Goal: Task Accomplishment & Management: Use online tool/utility

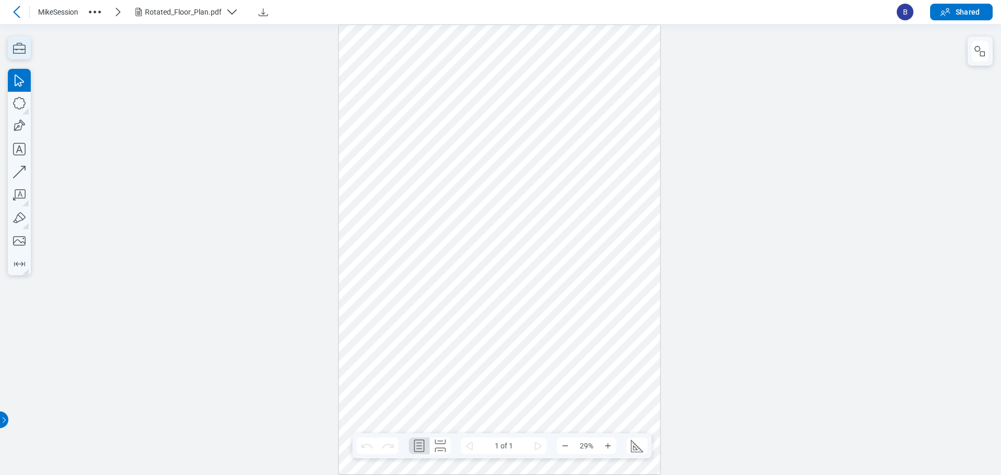
click at [22, 53] on icon "button" at bounding box center [19, 48] width 23 height 23
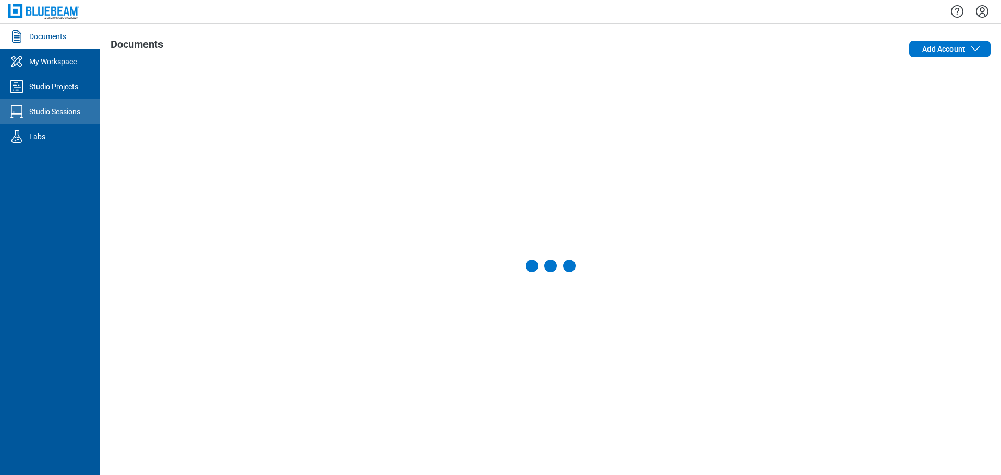
click at [87, 112] on link "Studio Sessions" at bounding box center [50, 111] width 100 height 25
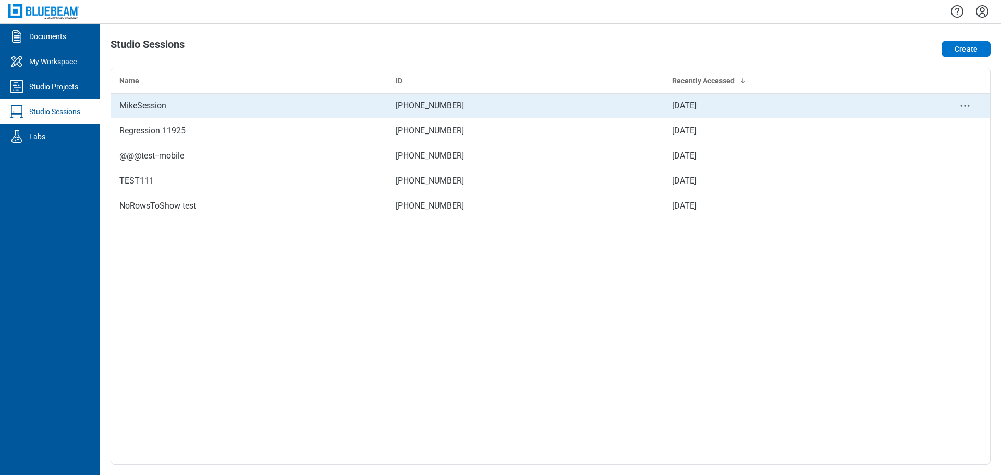
click at [209, 102] on div "MikeSession" at bounding box center [249, 106] width 260 height 13
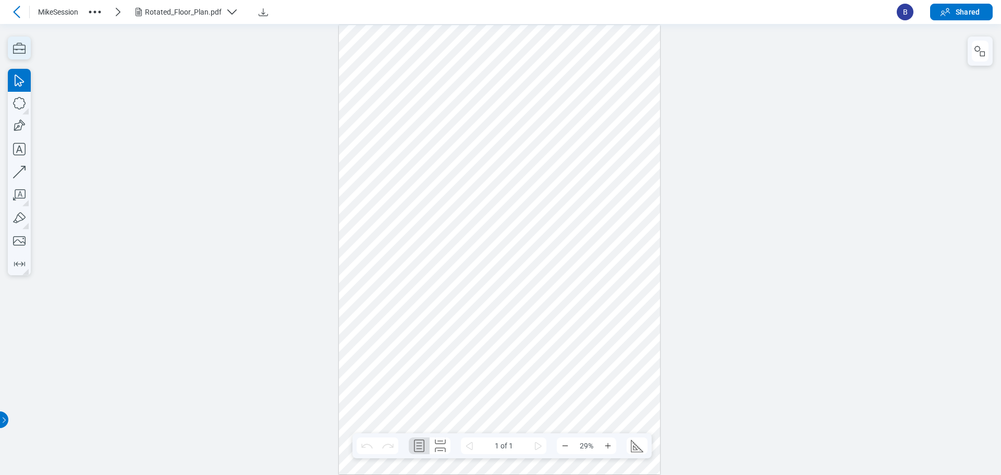
click at [23, 44] on icon "button" at bounding box center [19, 48] width 23 height 23
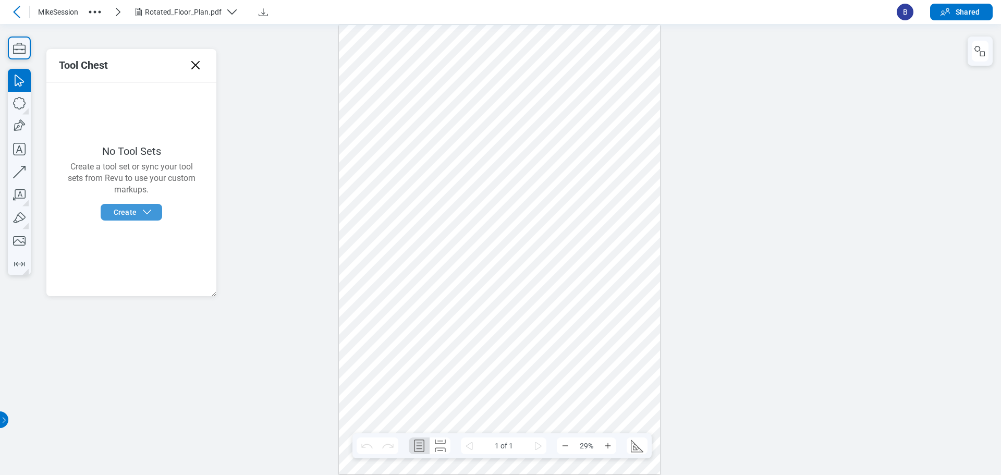
click at [142, 209] on icon "button" at bounding box center [147, 212] width 13 height 13
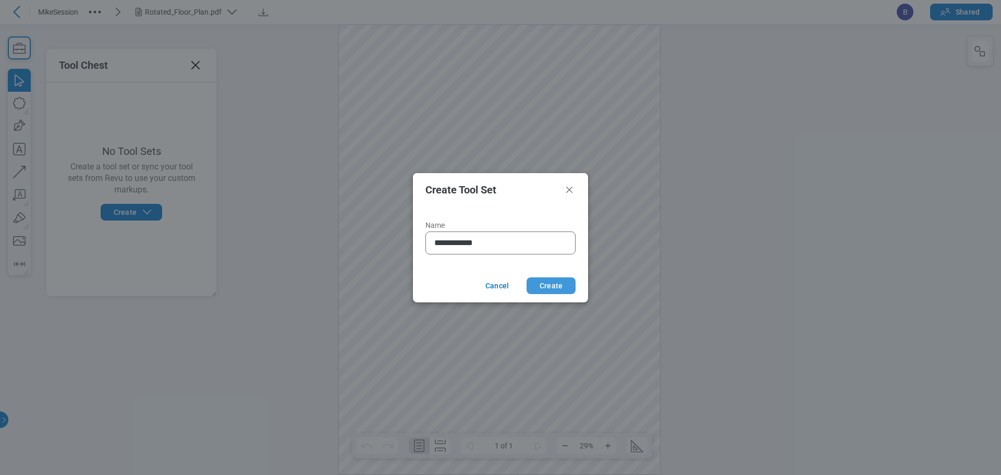
type input "**********"
drag, startPoint x: 542, startPoint y: 280, endPoint x: 543, endPoint y: 264, distance: 15.7
click at [542, 280] on button "Create" at bounding box center [551, 285] width 49 height 17
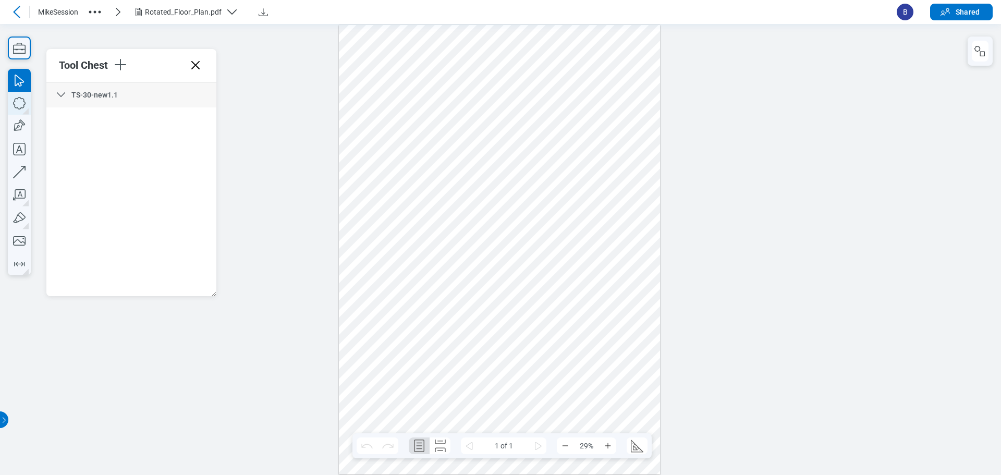
click at [15, 105] on icon "button" at bounding box center [19, 103] width 13 height 13
click at [626, 384] on div at bounding box center [499, 250] width 321 height 450
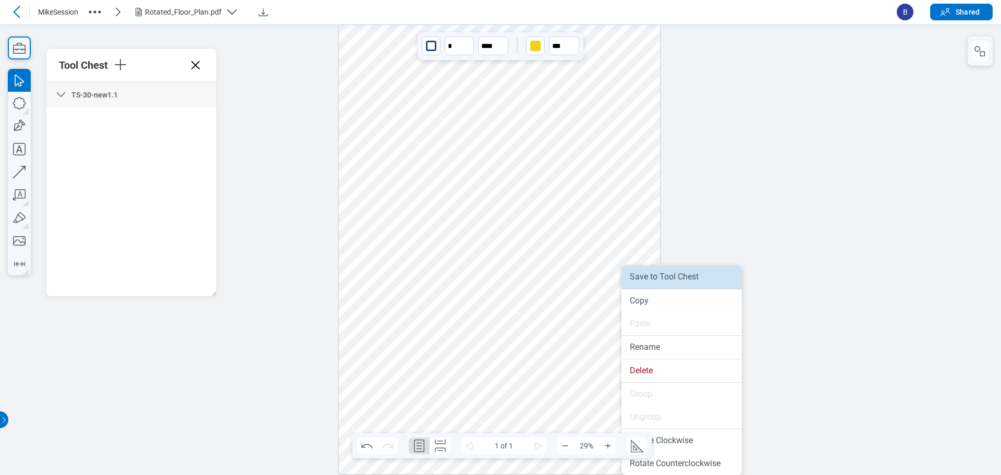
click at [648, 282] on li "Save to Tool Chest" at bounding box center [682, 276] width 120 height 23
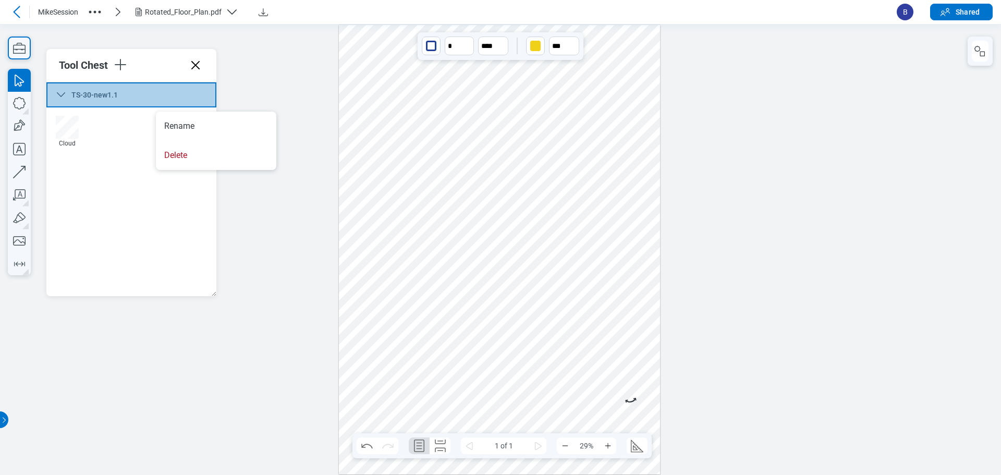
click at [196, 66] on icon at bounding box center [195, 65] width 8 height 8
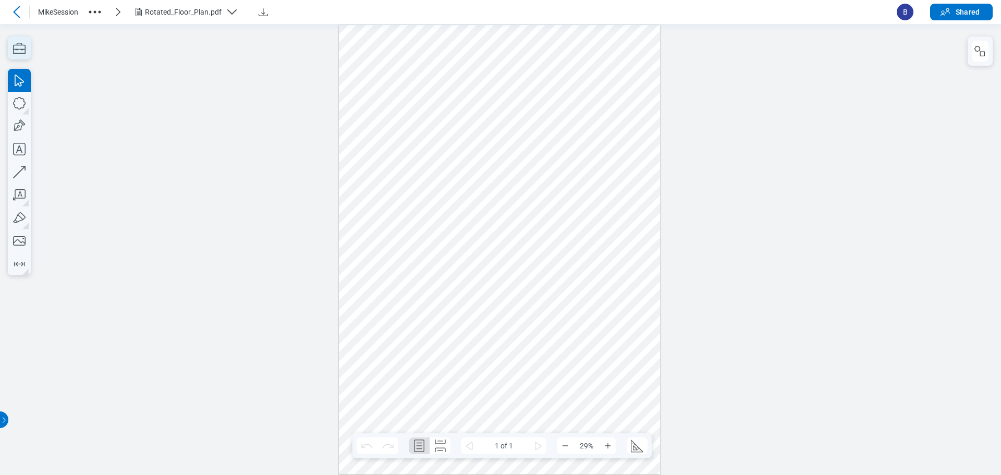
click at [18, 45] on icon "button" at bounding box center [19, 48] width 23 height 23
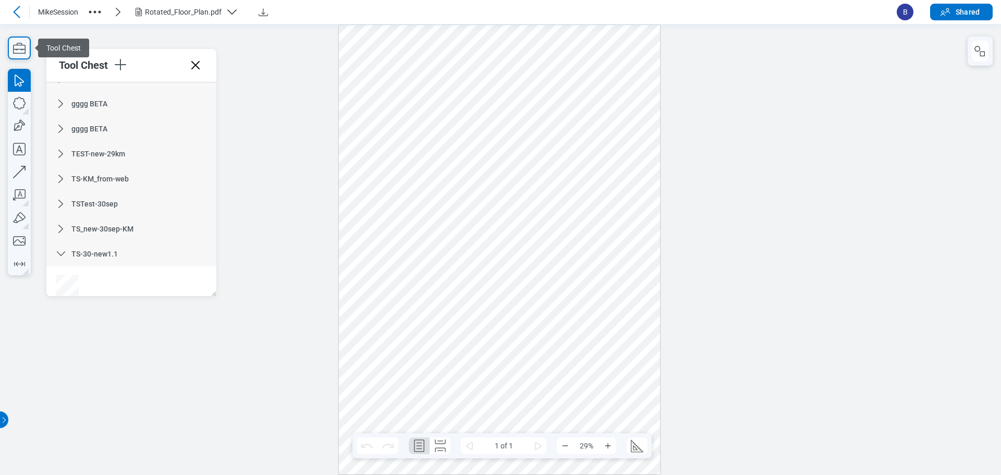
scroll to position [34, 0]
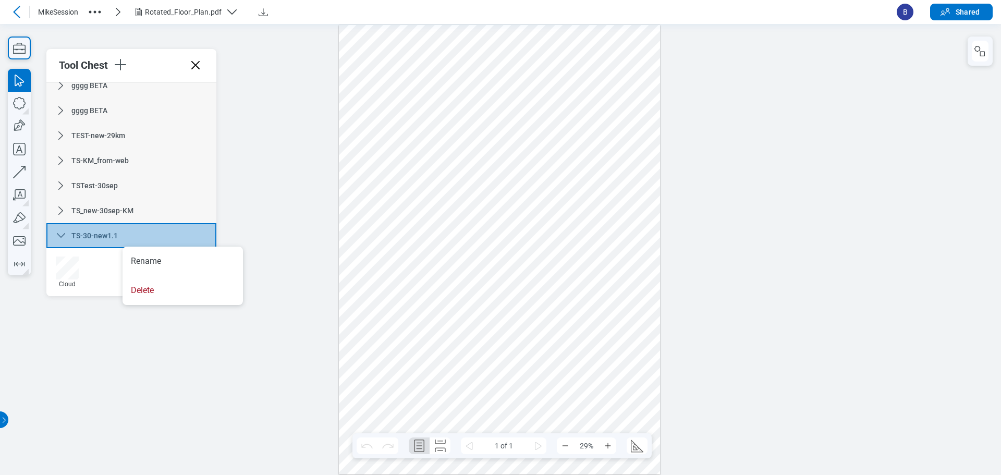
click at [171, 229] on div "TS-30-new1.1" at bounding box center [131, 235] width 170 height 25
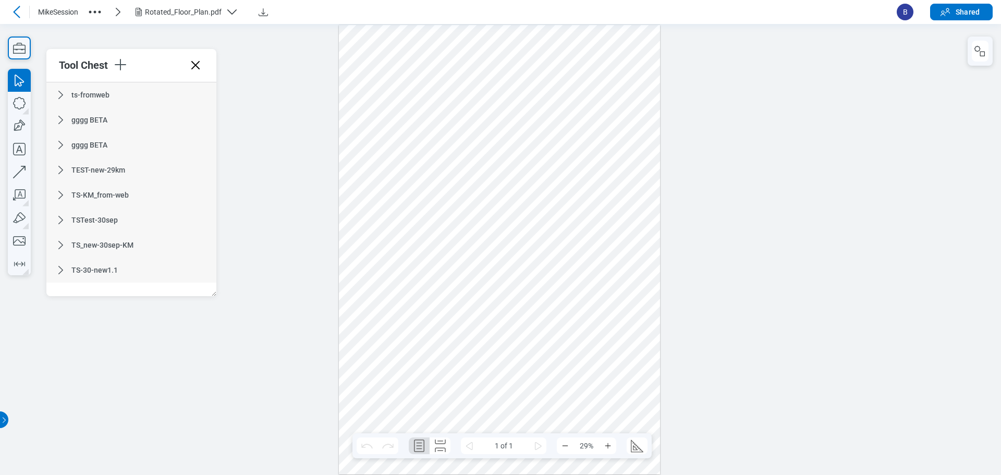
scroll to position [0, 0]
click at [60, 268] on icon at bounding box center [61, 270] width 13 height 13
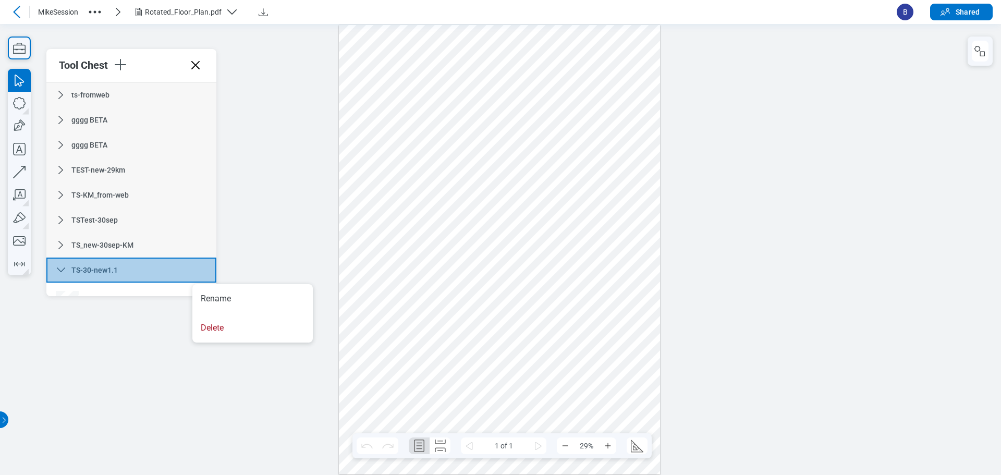
click at [153, 265] on div "TS-30-new1.1" at bounding box center [131, 270] width 170 height 25
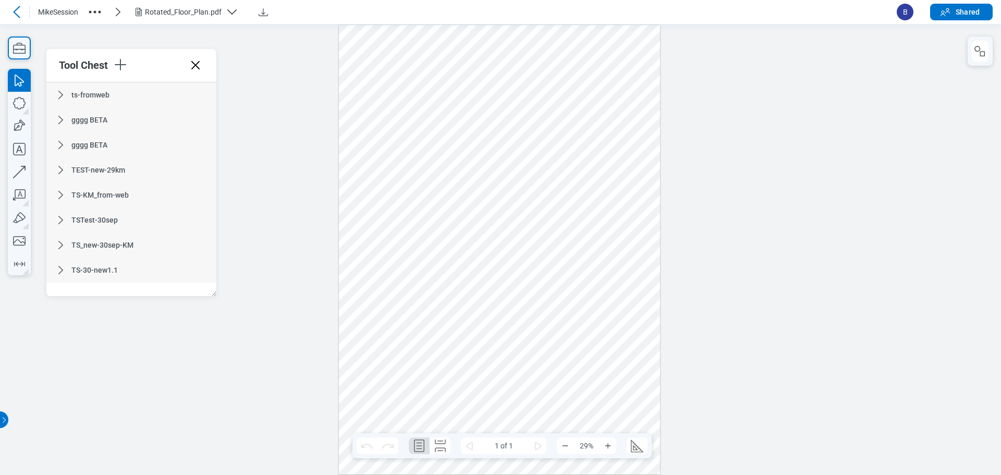
click at [62, 264] on icon at bounding box center [61, 270] width 13 height 13
click at [58, 273] on icon at bounding box center [61, 270] width 13 height 13
click at [63, 273] on icon at bounding box center [61, 270] width 13 height 13
click at [90, 331] on div at bounding box center [500, 248] width 1001 height 451
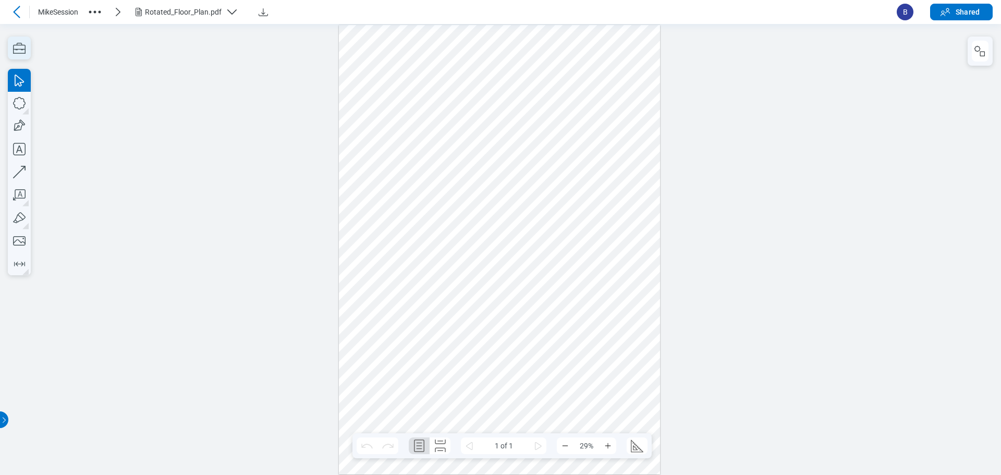
click at [20, 58] on icon "button" at bounding box center [19, 48] width 23 height 23
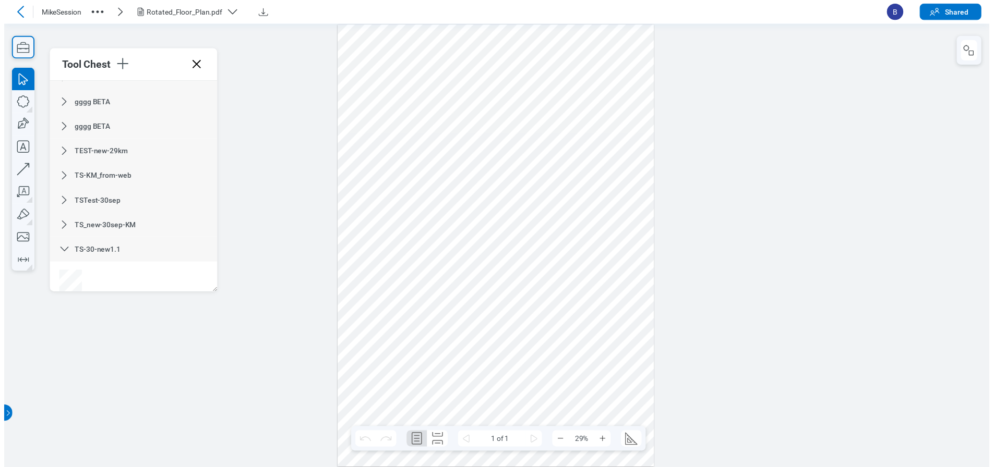
scroll to position [34, 0]
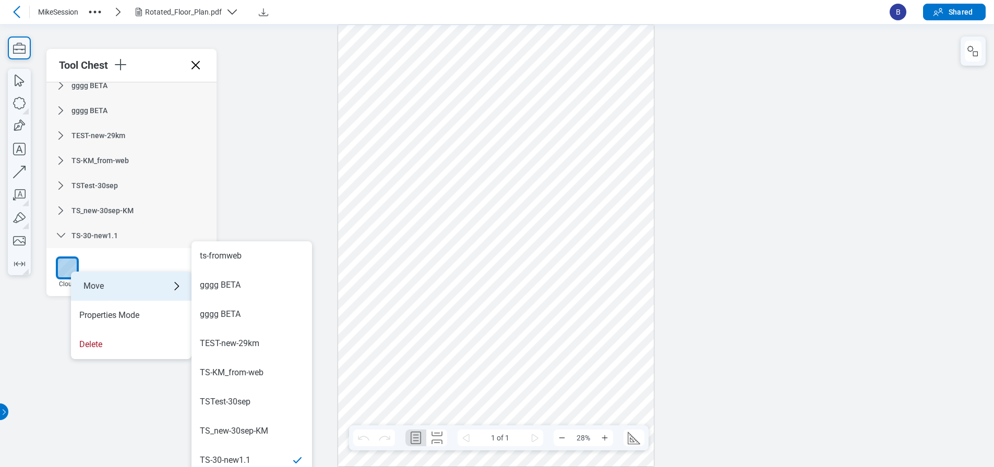
click at [141, 293] on div "Move" at bounding box center [131, 286] width 120 height 29
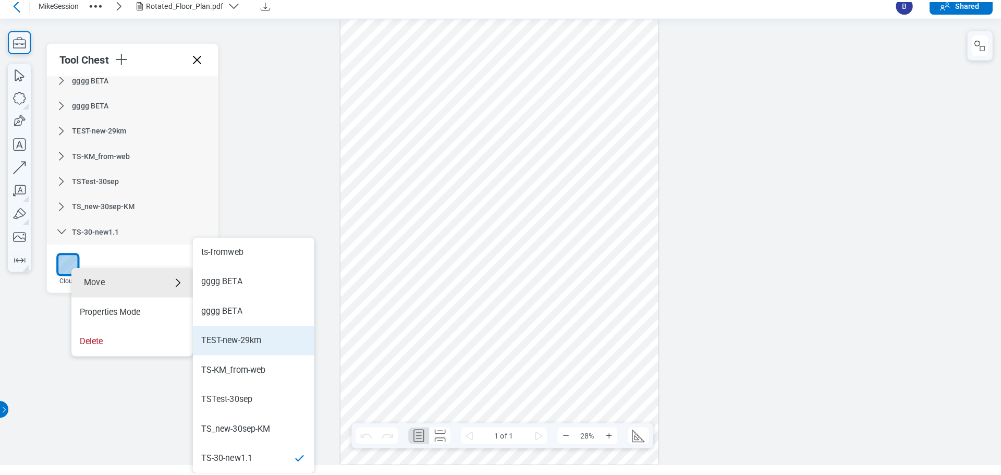
scroll to position [0, 0]
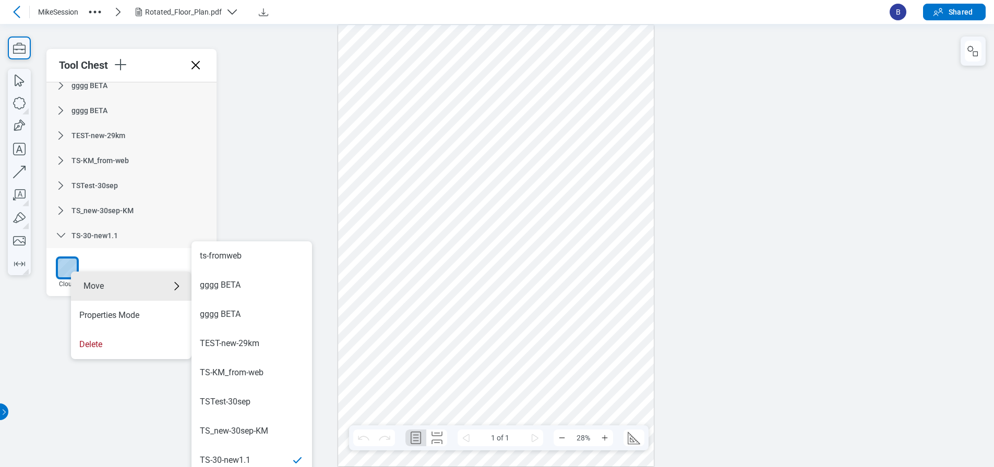
click at [332, 301] on div at bounding box center [497, 244] width 994 height 443
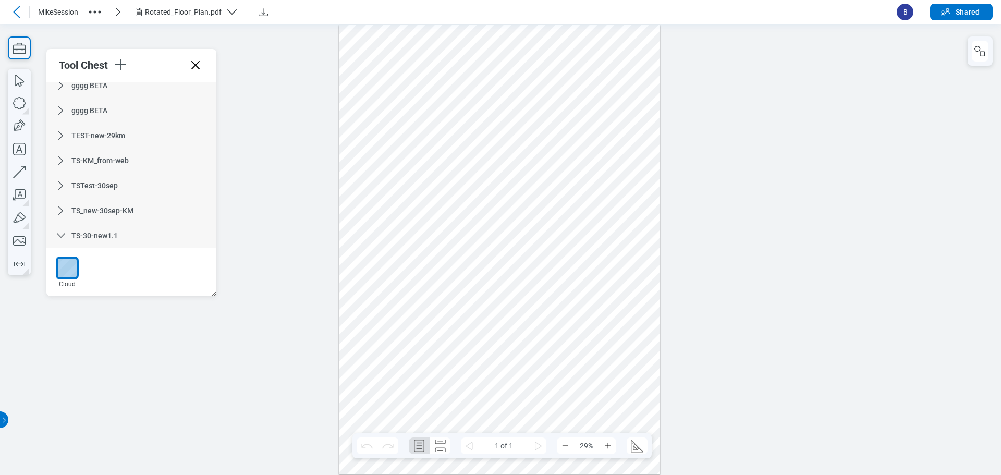
click at [267, 325] on div at bounding box center [500, 248] width 1001 height 451
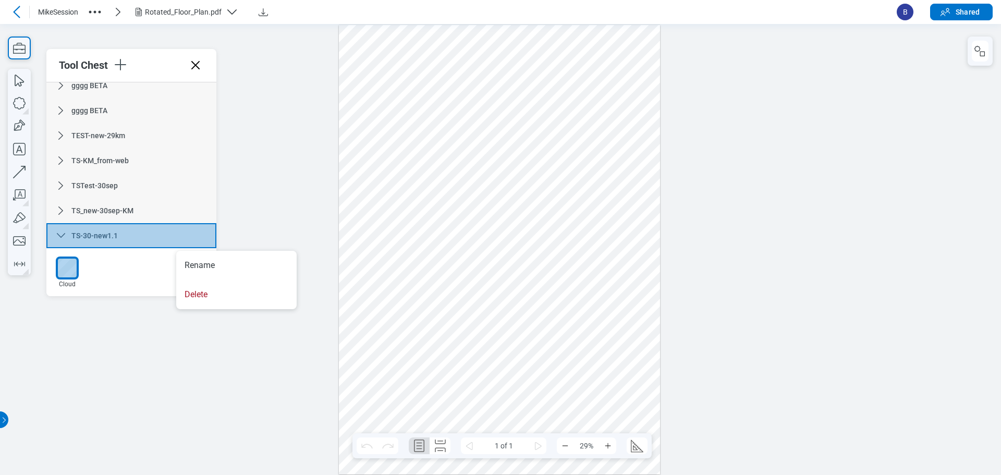
click at [262, 368] on div at bounding box center [500, 248] width 1001 height 451
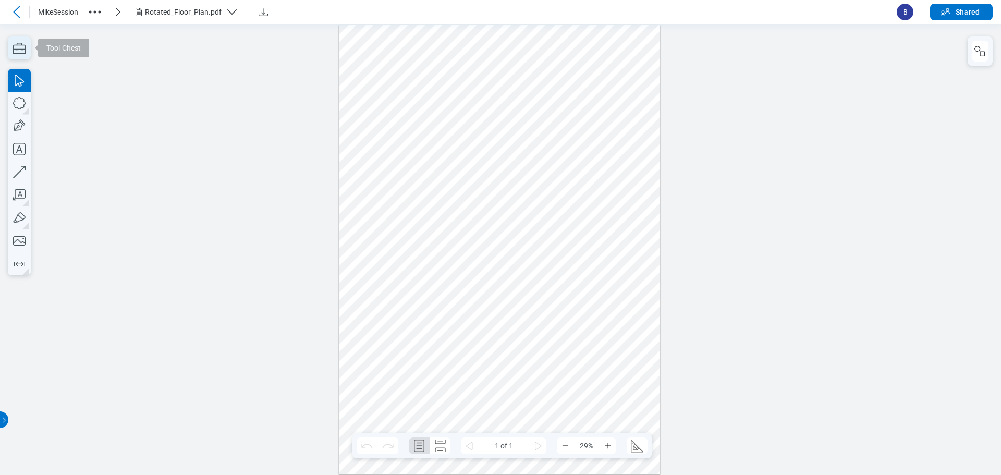
click at [18, 55] on icon "button" at bounding box center [19, 48] width 23 height 23
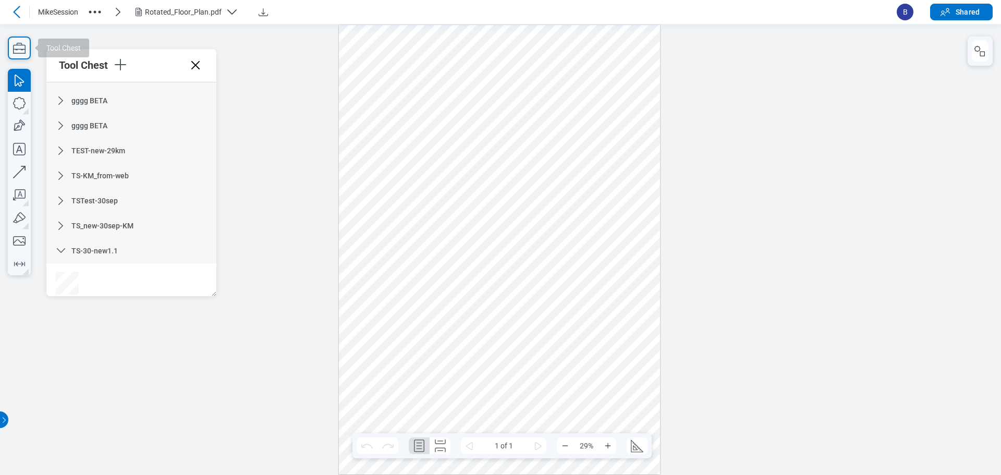
scroll to position [34, 0]
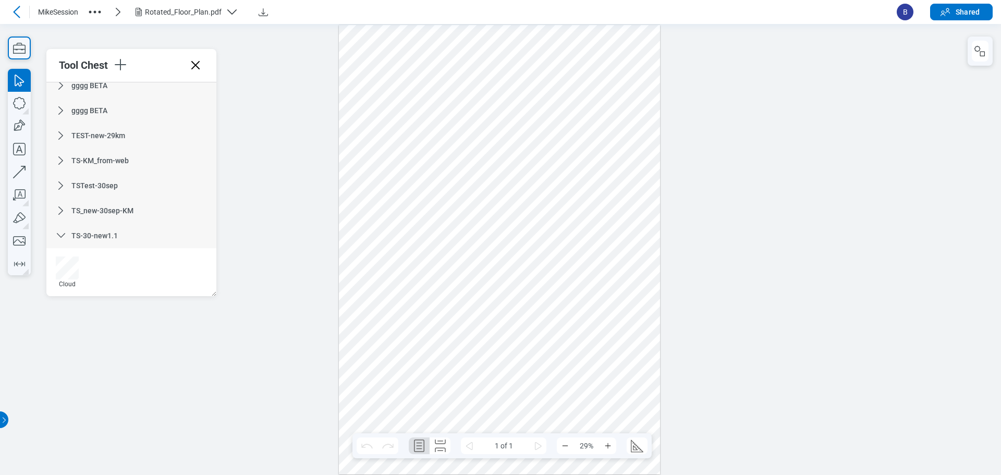
click at [177, 234] on div "TS-30-new1.1" at bounding box center [131, 235] width 170 height 25
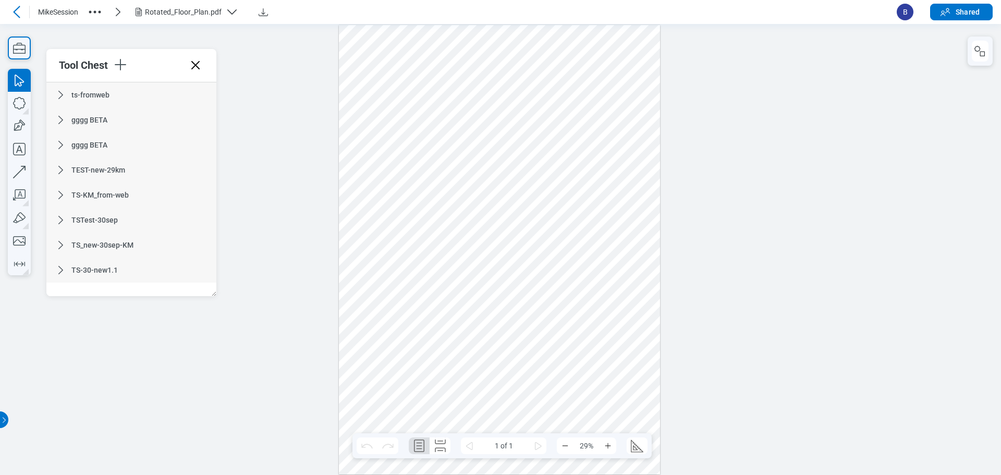
click at [200, 264] on div "TS-30-new1.1" at bounding box center [131, 270] width 170 height 25
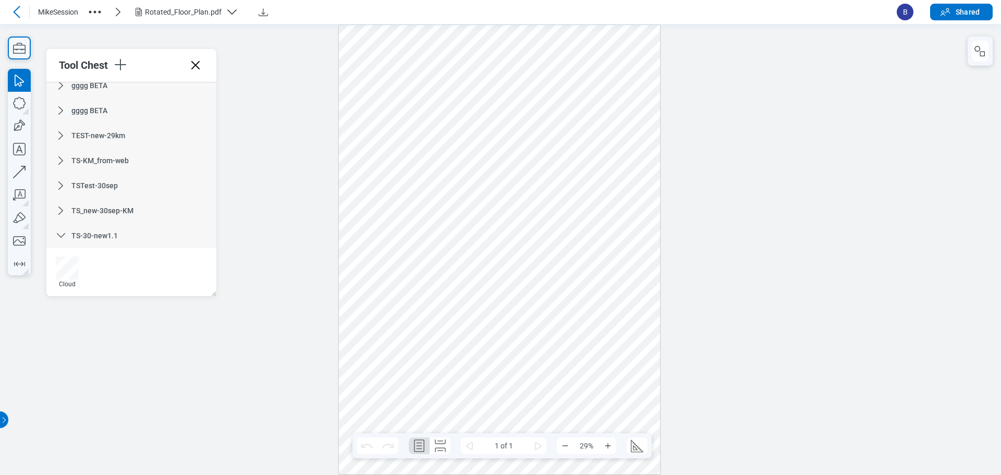
click at [604, 287] on div at bounding box center [499, 250] width 321 height 450
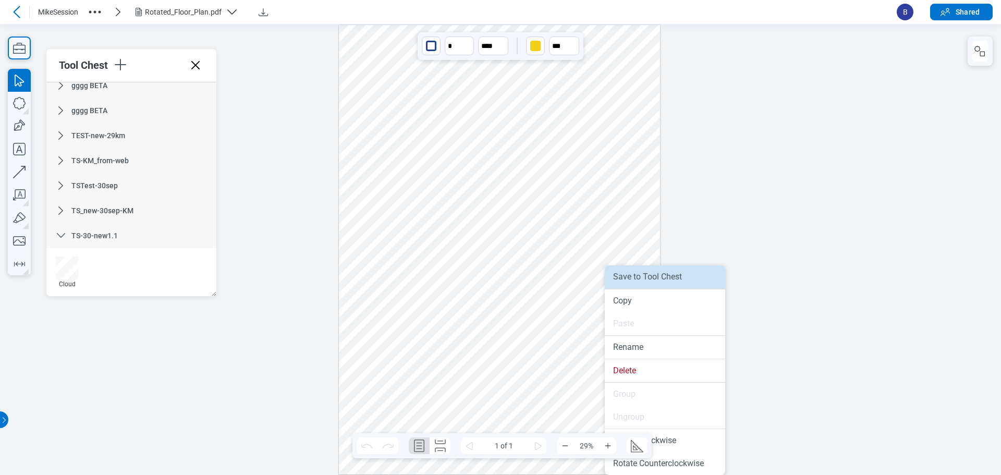
click at [651, 280] on li "Save to Tool Chest" at bounding box center [665, 276] width 120 height 23
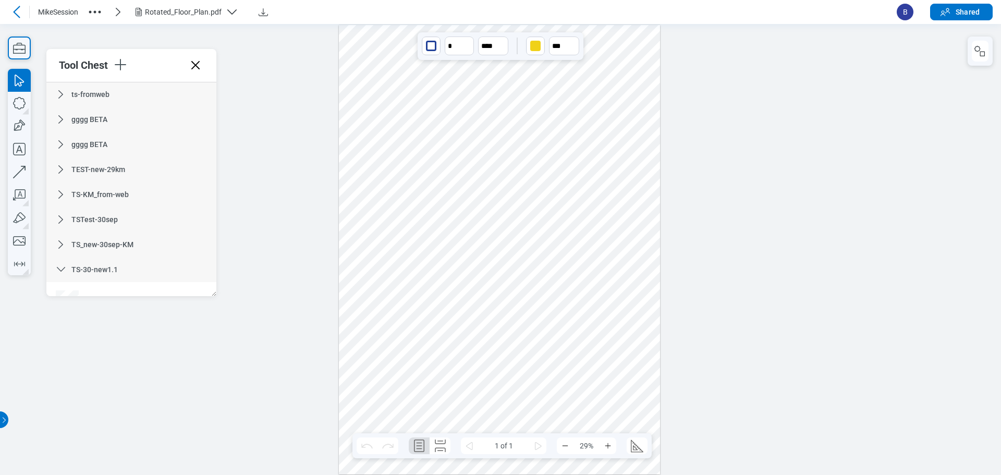
scroll to position [0, 0]
click at [101, 93] on span "ts-fromweb" at bounding box center [90, 95] width 38 height 8
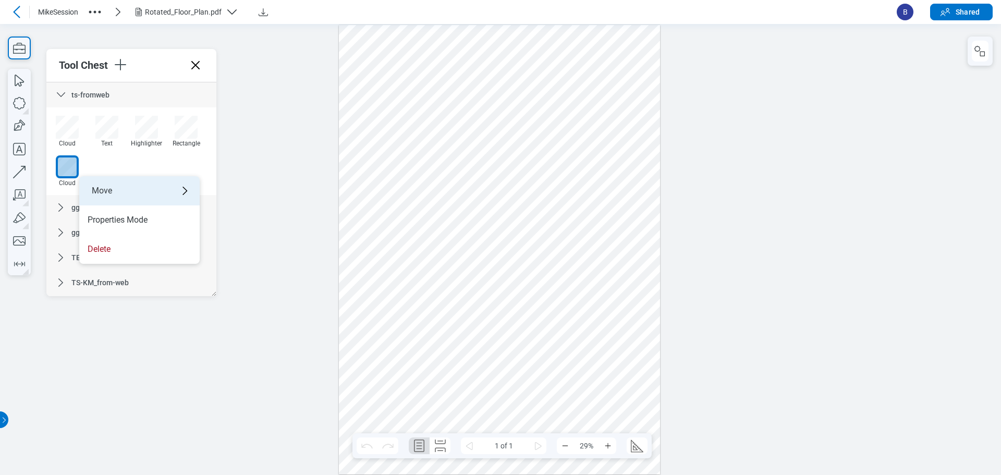
click at [115, 193] on div "Move" at bounding box center [139, 190] width 120 height 29
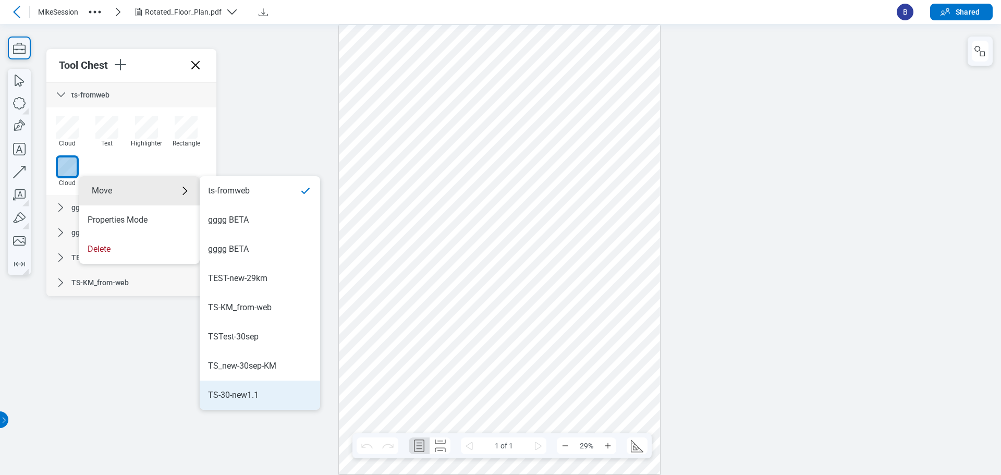
click at [277, 390] on div "TS-30-new1.1" at bounding box center [260, 395] width 104 height 11
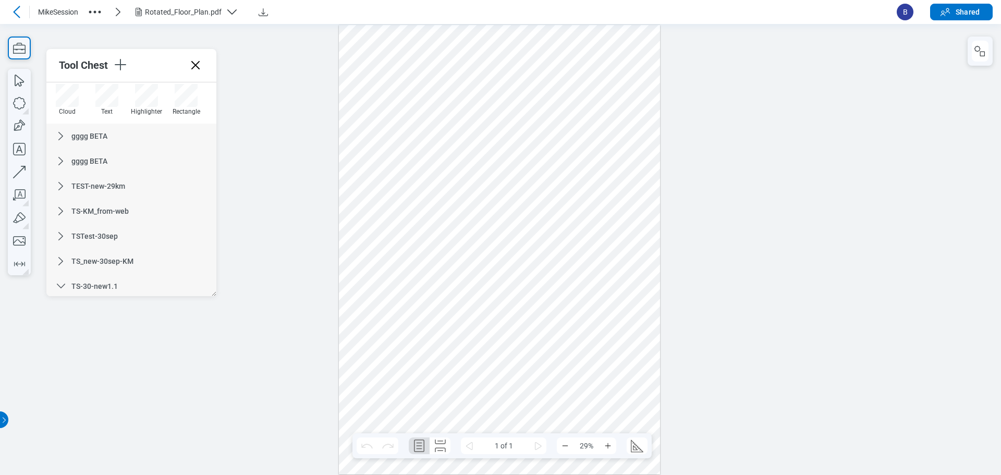
scroll to position [82, 0]
click at [248, 348] on div at bounding box center [500, 248] width 1001 height 451
